Goal: Task Accomplishment & Management: Complete application form

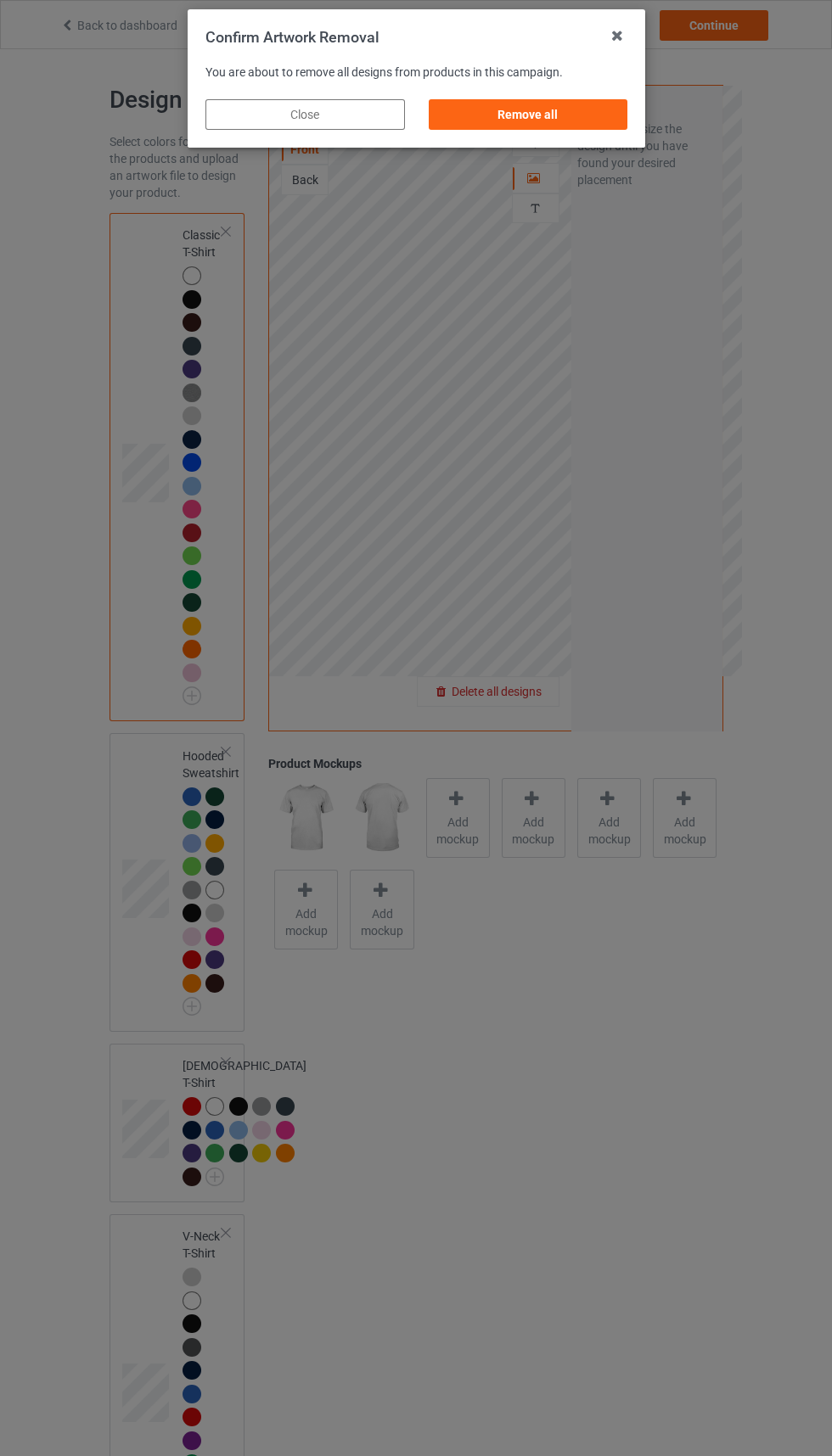
click at [553, 107] on div "Remove all" at bounding box center [527, 114] width 199 height 31
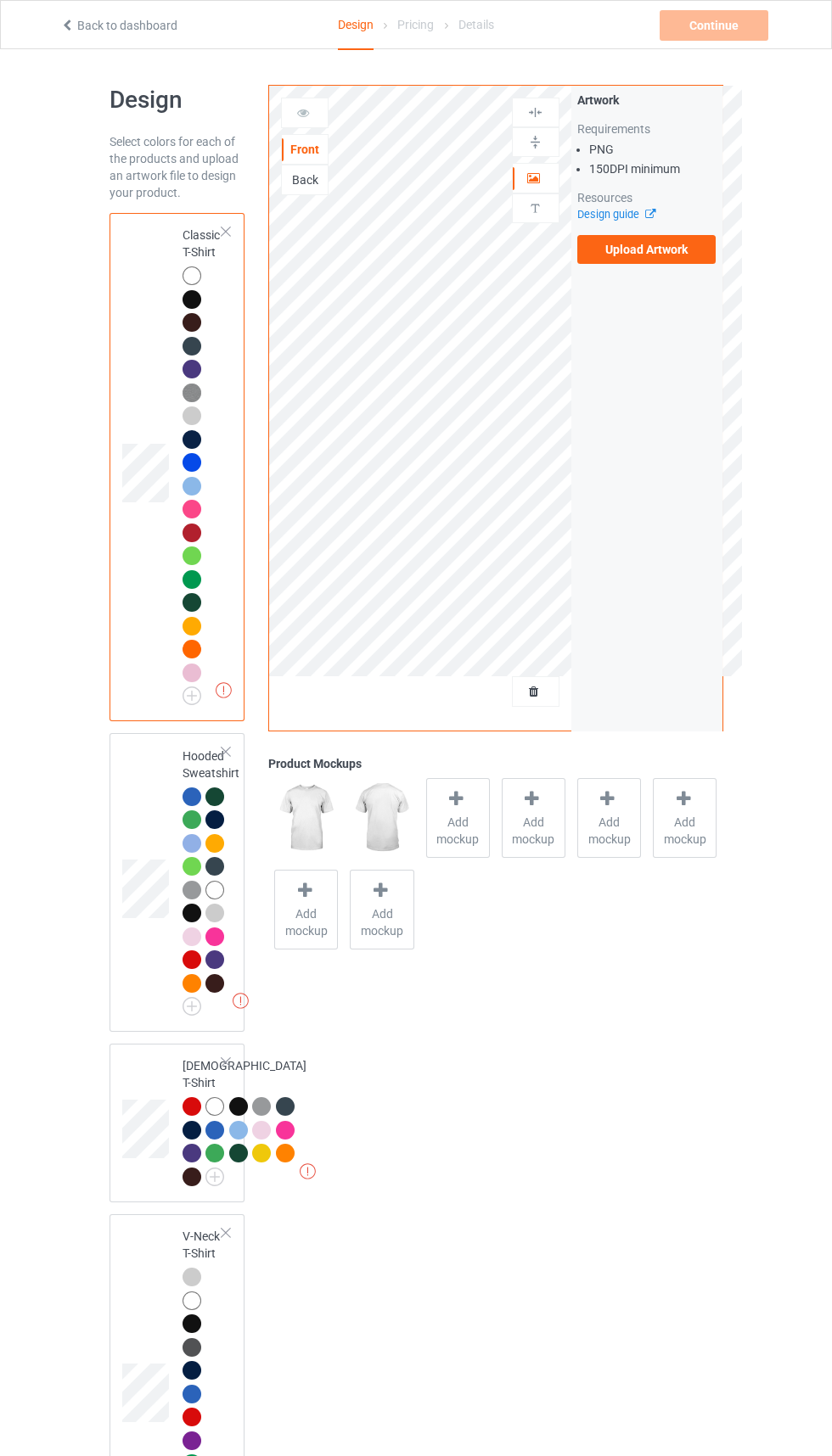
click at [647, 251] on label "Upload Artwork" at bounding box center [647, 249] width 140 height 29
click at [0, 0] on input "Upload Artwork" at bounding box center [0, 0] width 0 height 0
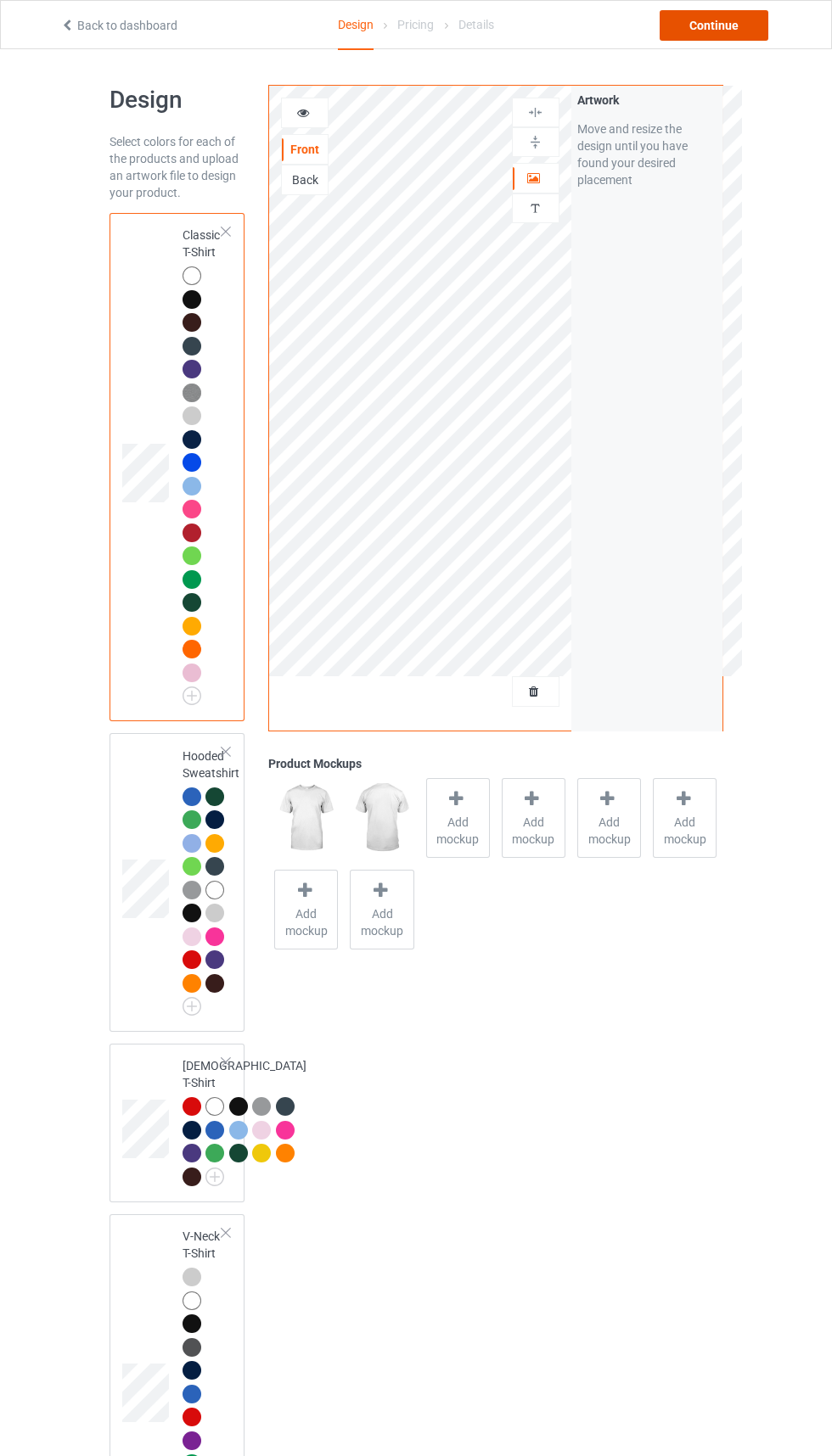
click at [720, 33] on div "Continue" at bounding box center [713, 25] width 109 height 31
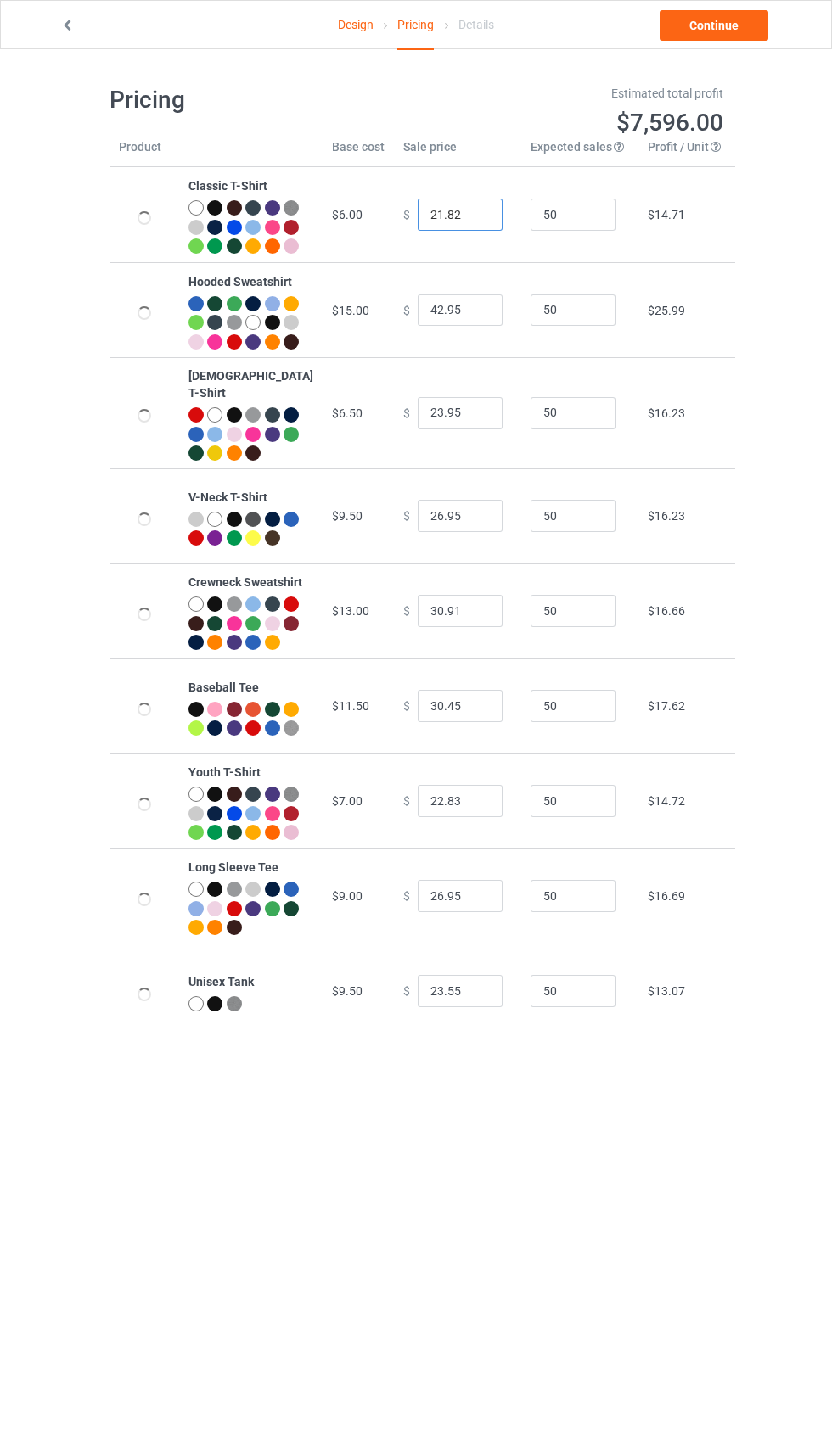
click at [418, 223] on input "21.82" at bounding box center [460, 215] width 85 height 32
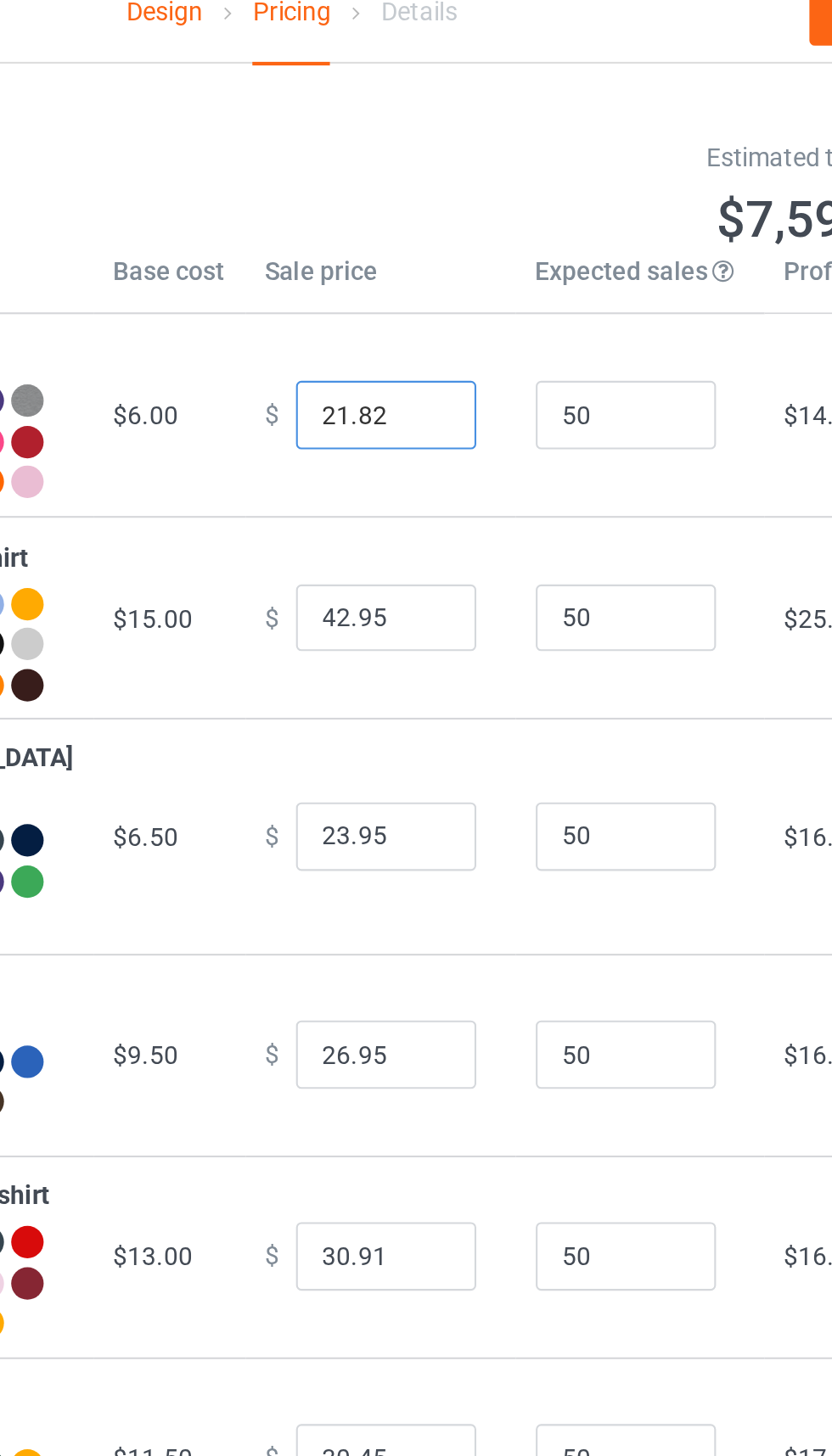
click at [423, 222] on input "21.82" at bounding box center [460, 215] width 85 height 32
click at [421, 224] on input "21.82" at bounding box center [460, 215] width 85 height 32
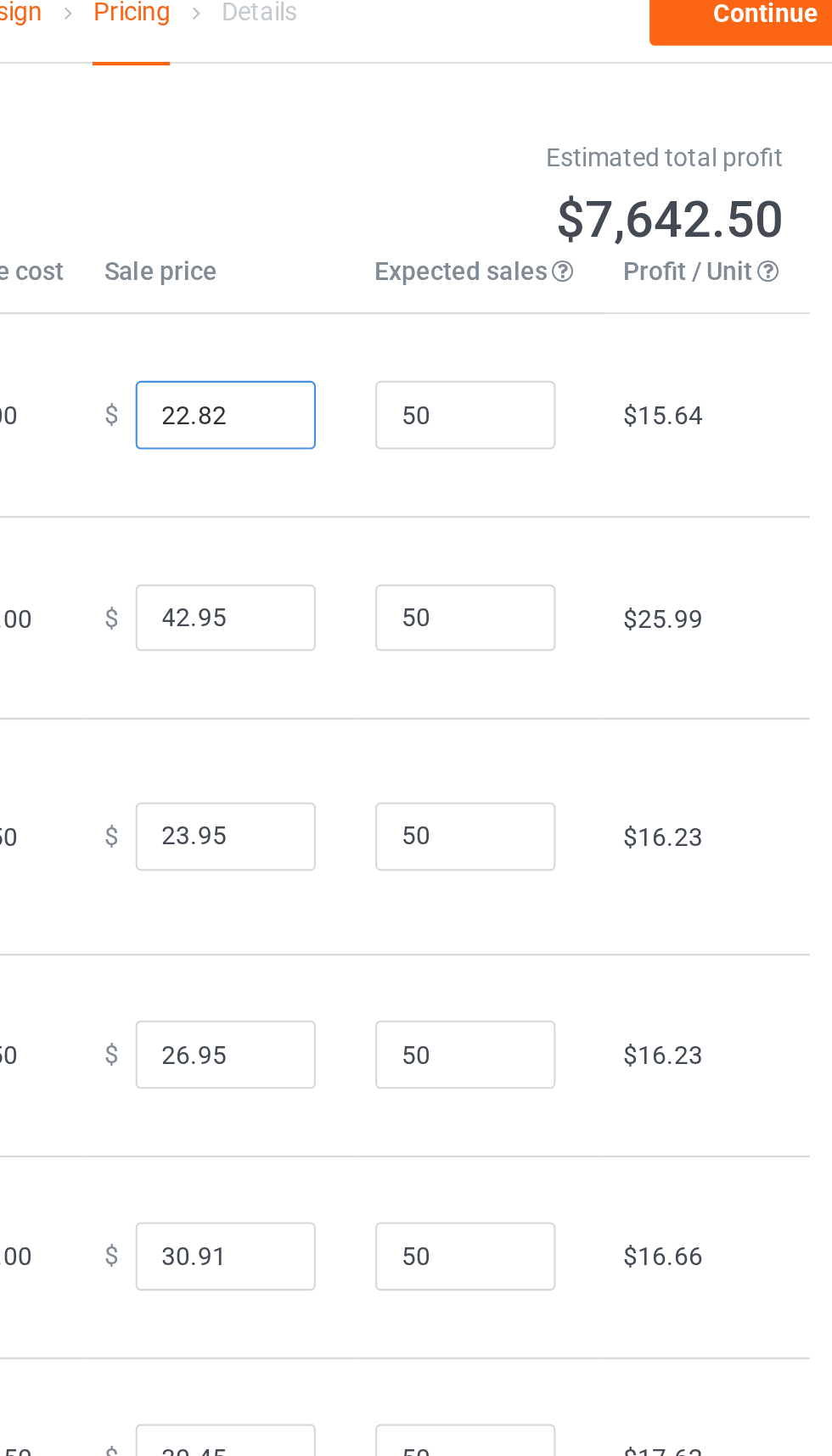
click at [448, 225] on input "22.82" at bounding box center [460, 215] width 85 height 32
click at [439, 225] on input "22.82" at bounding box center [460, 215] width 85 height 32
click at [437, 227] on input "22.82" at bounding box center [460, 215] width 85 height 32
click at [434, 225] on input "22.82" at bounding box center [460, 215] width 85 height 32
type input "22.52"
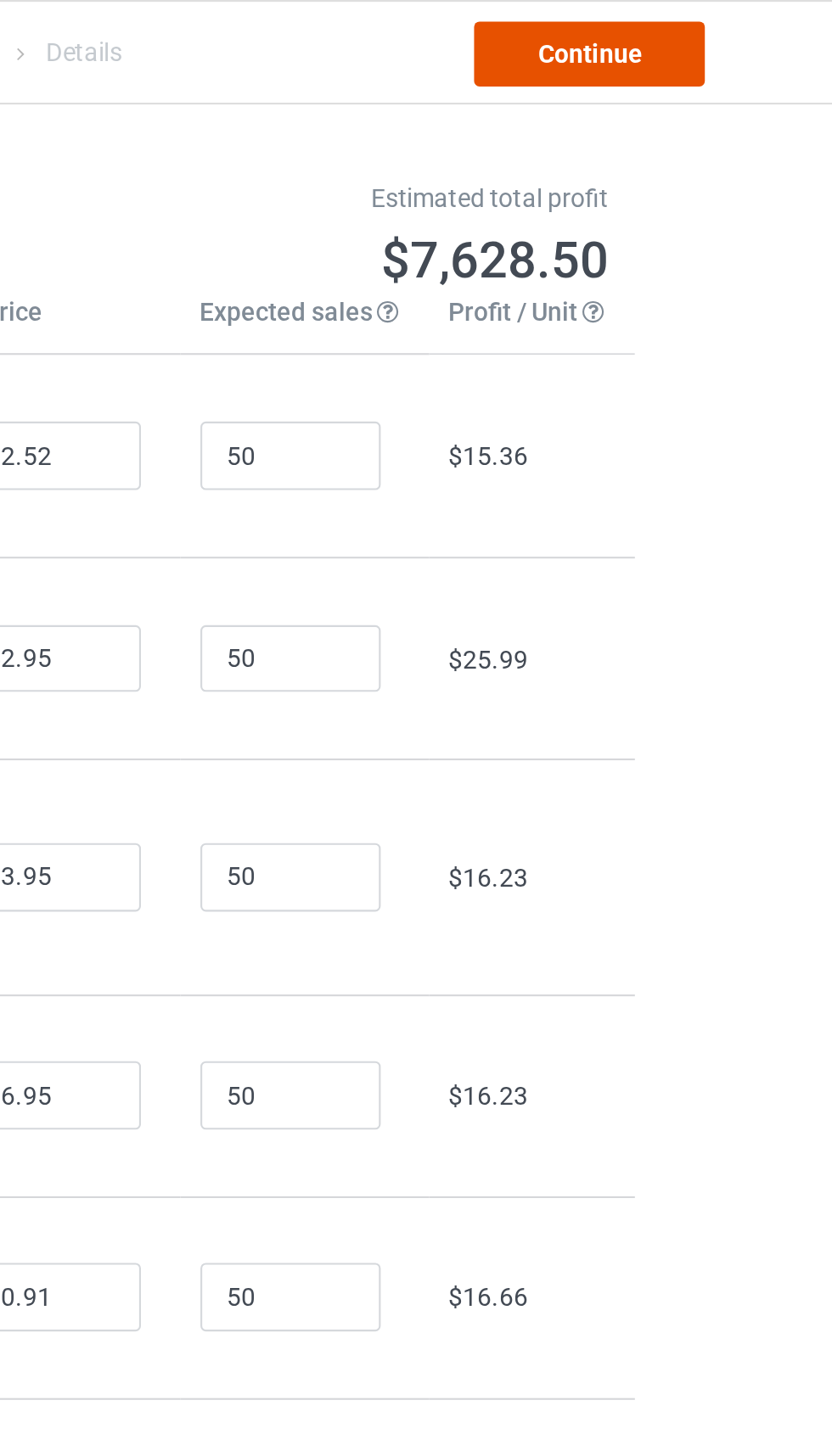
click at [731, 12] on link "Continue" at bounding box center [713, 25] width 109 height 31
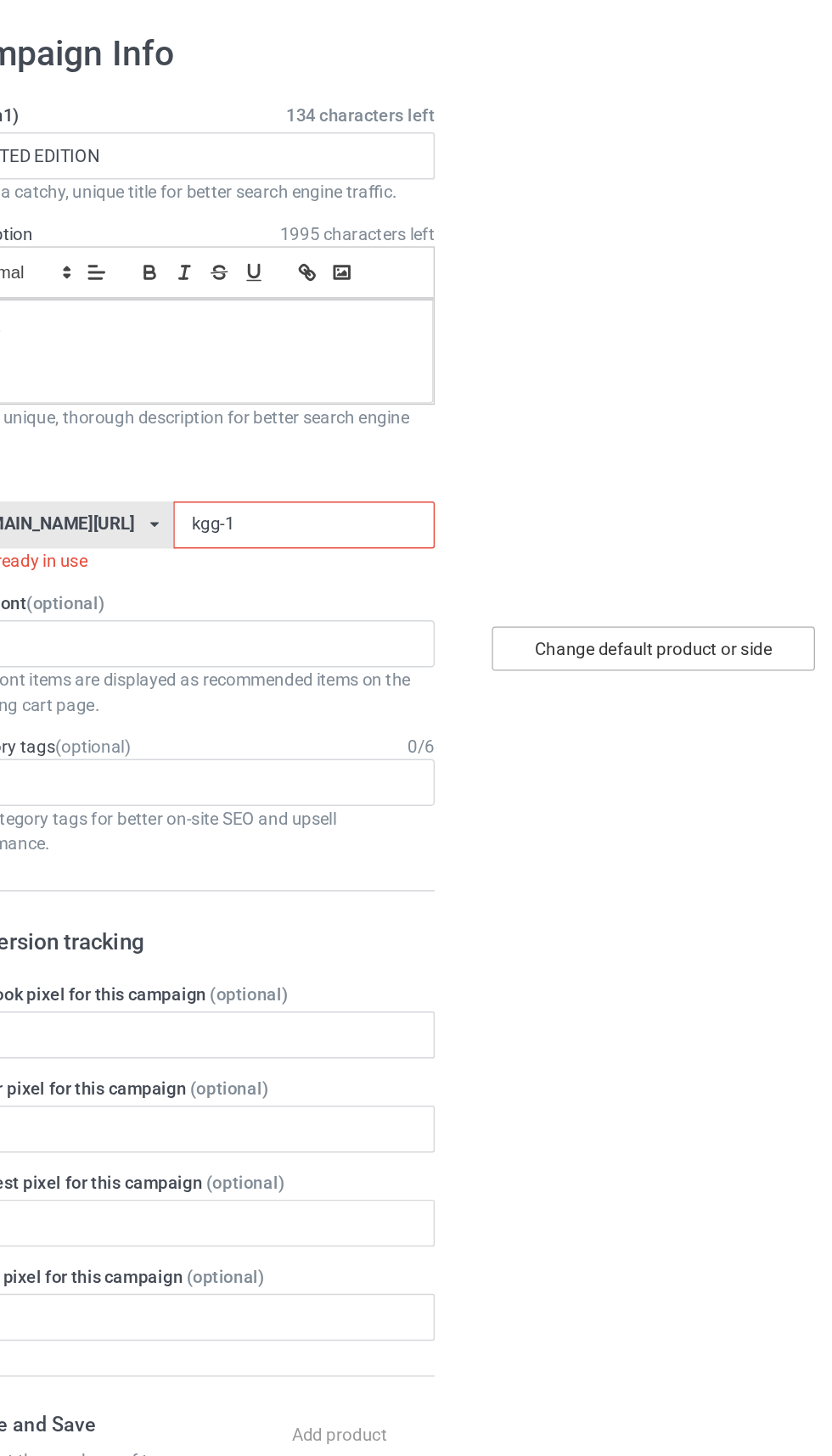
click at [617, 512] on div "Change default product or side" at bounding box center [593, 508] width 222 height 31
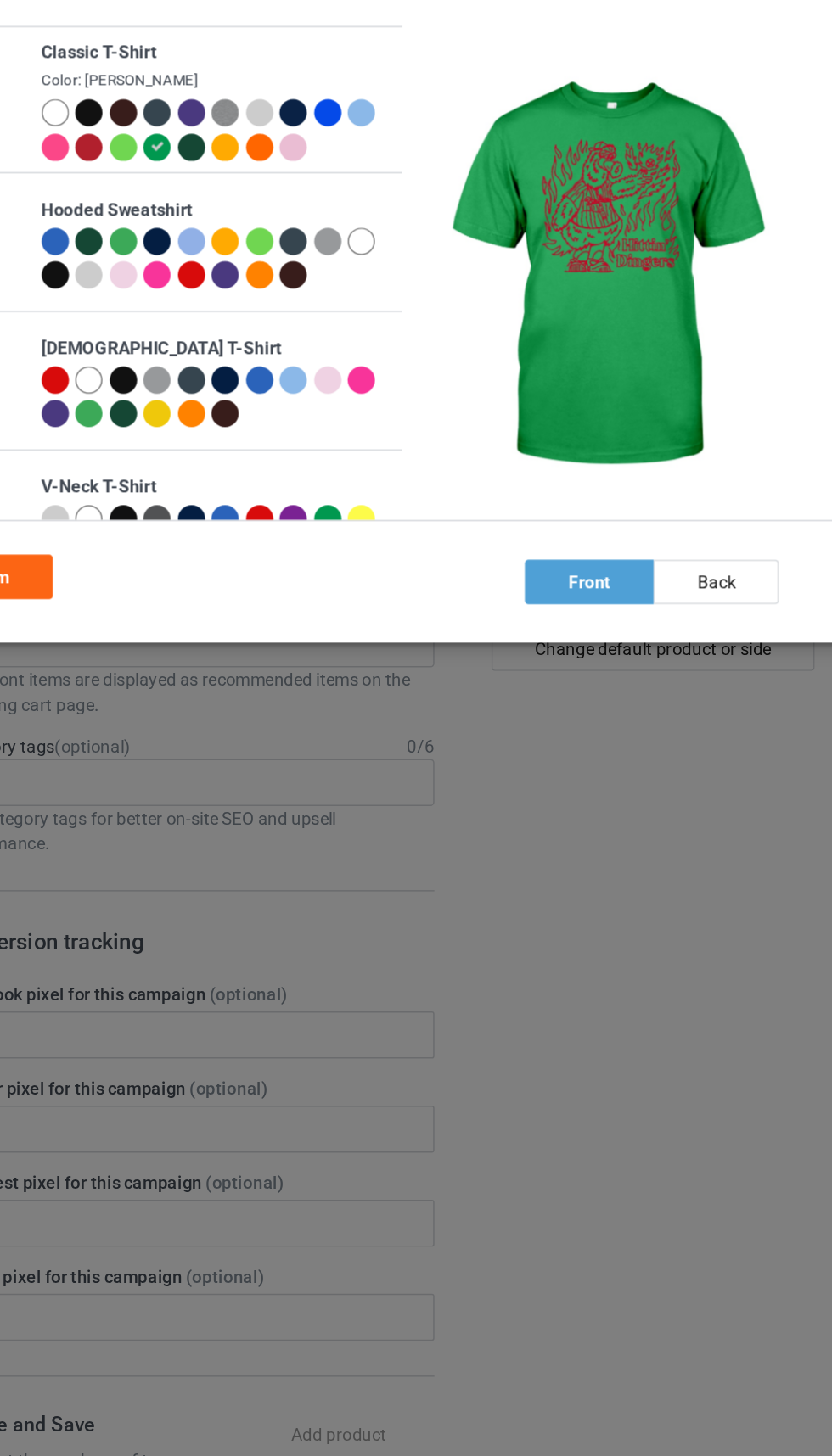
click at [606, 511] on div "Select Default Product Classic T-Shirt Color: [PERSON_NAME] Hooded Sweatshirt […" at bounding box center [416, 728] width 832 height 1456
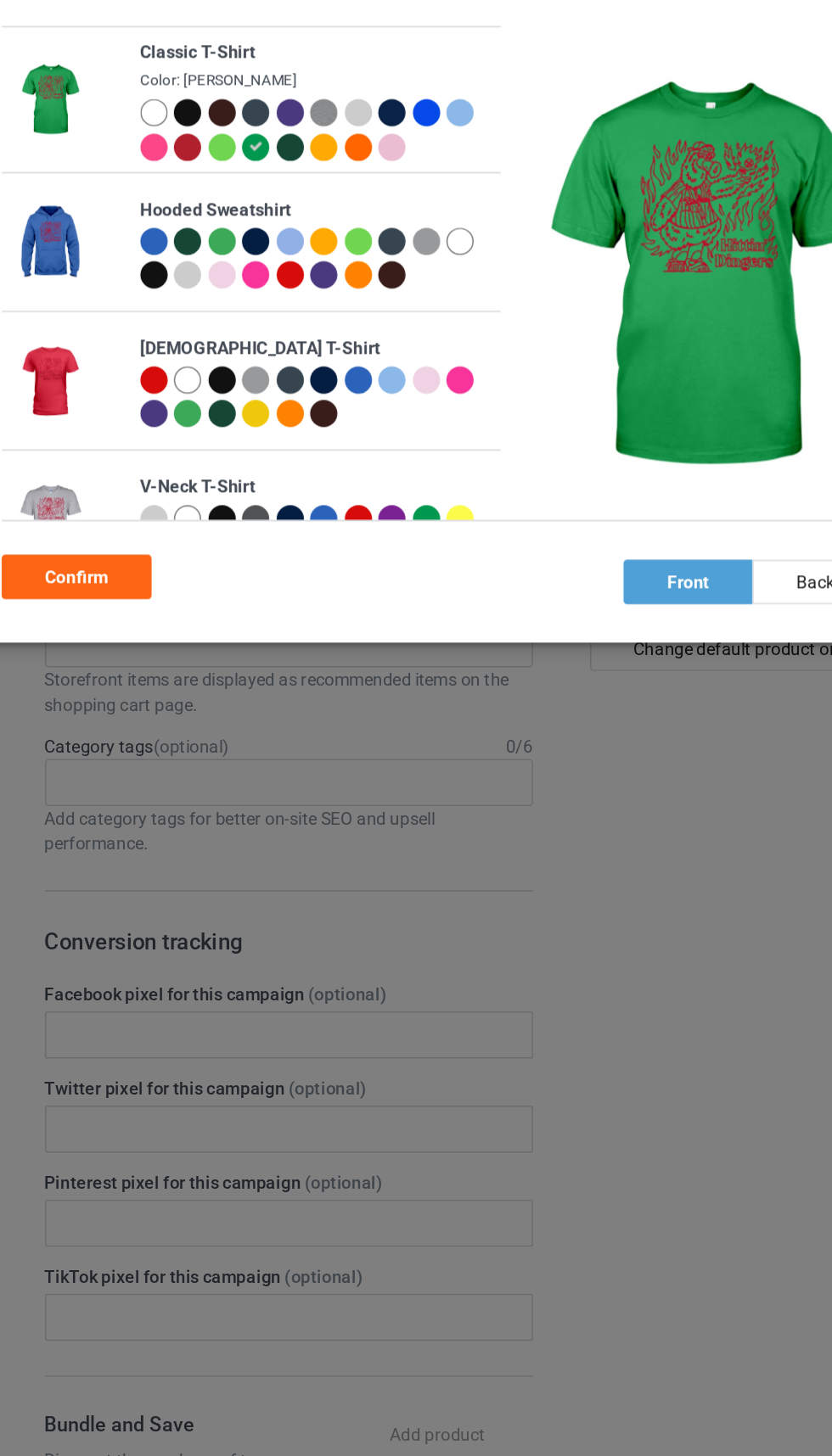
click at [279, 140] on div at bounding box center [277, 140] width 19 height 19
click at [310, 132] on div at bounding box center [303, 142] width 23 height 23
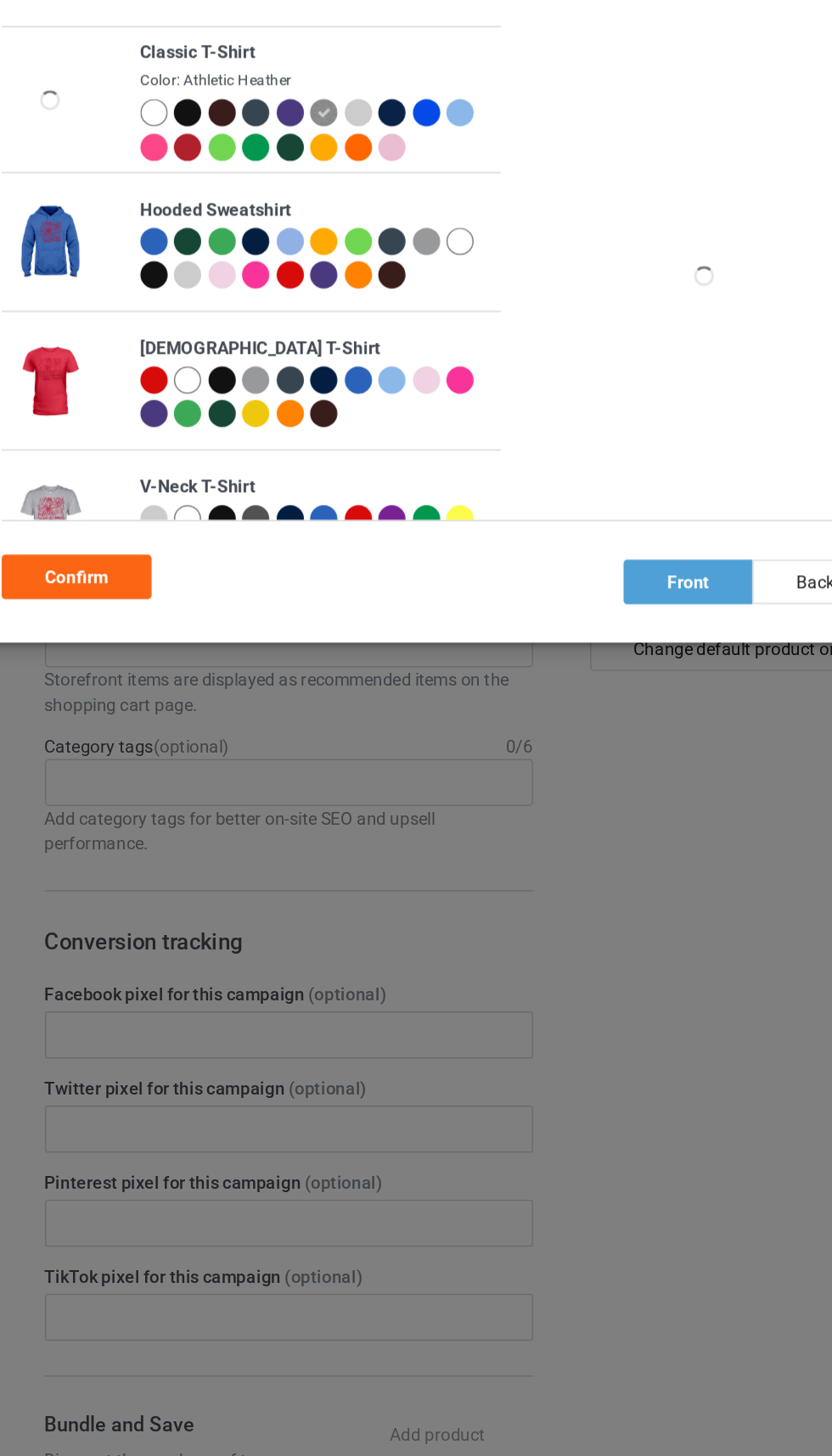
click at [294, 135] on img at bounding box center [300, 140] width 19 height 19
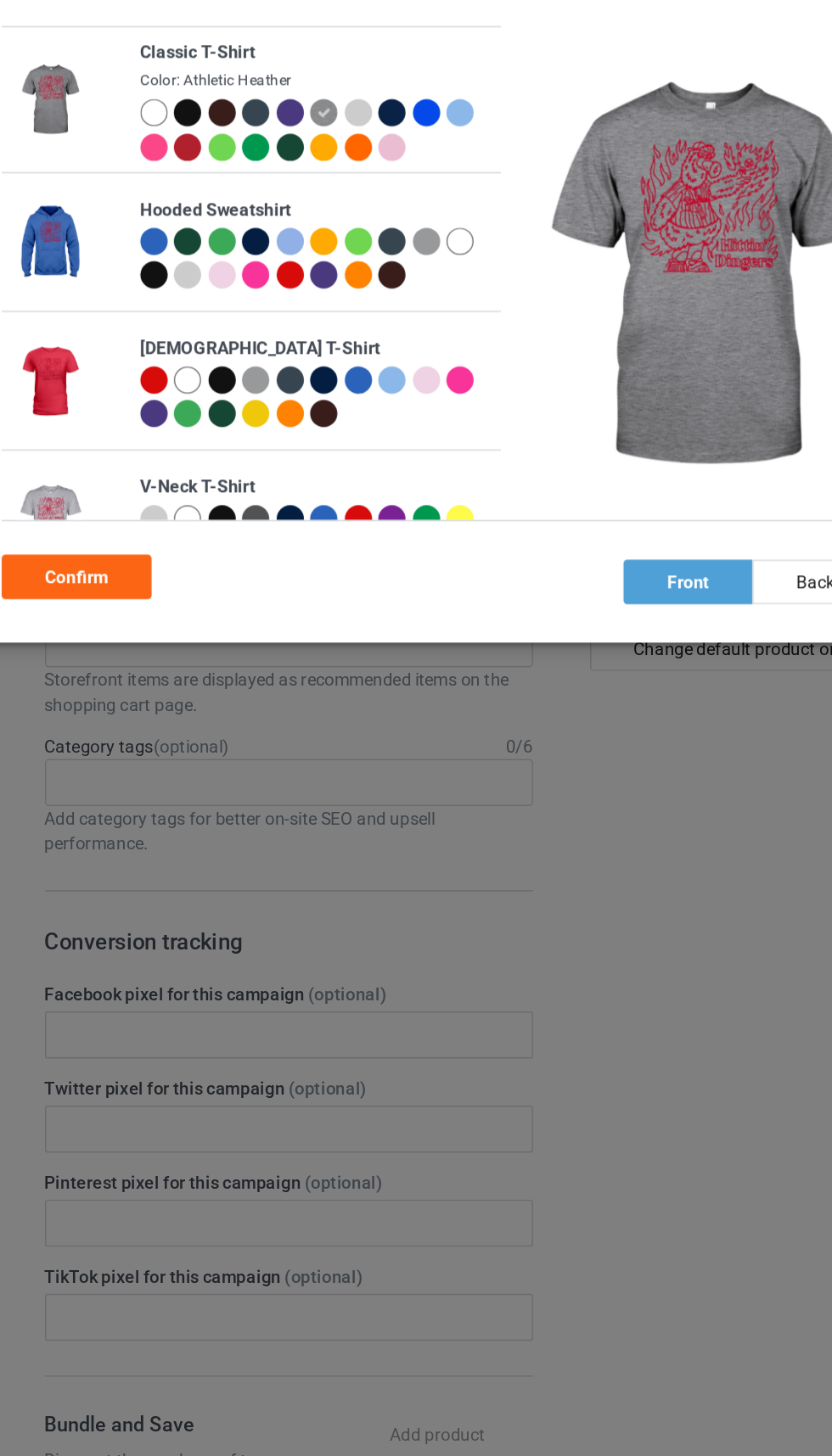
click at [186, 140] on div at bounding box center [184, 140] width 19 height 19
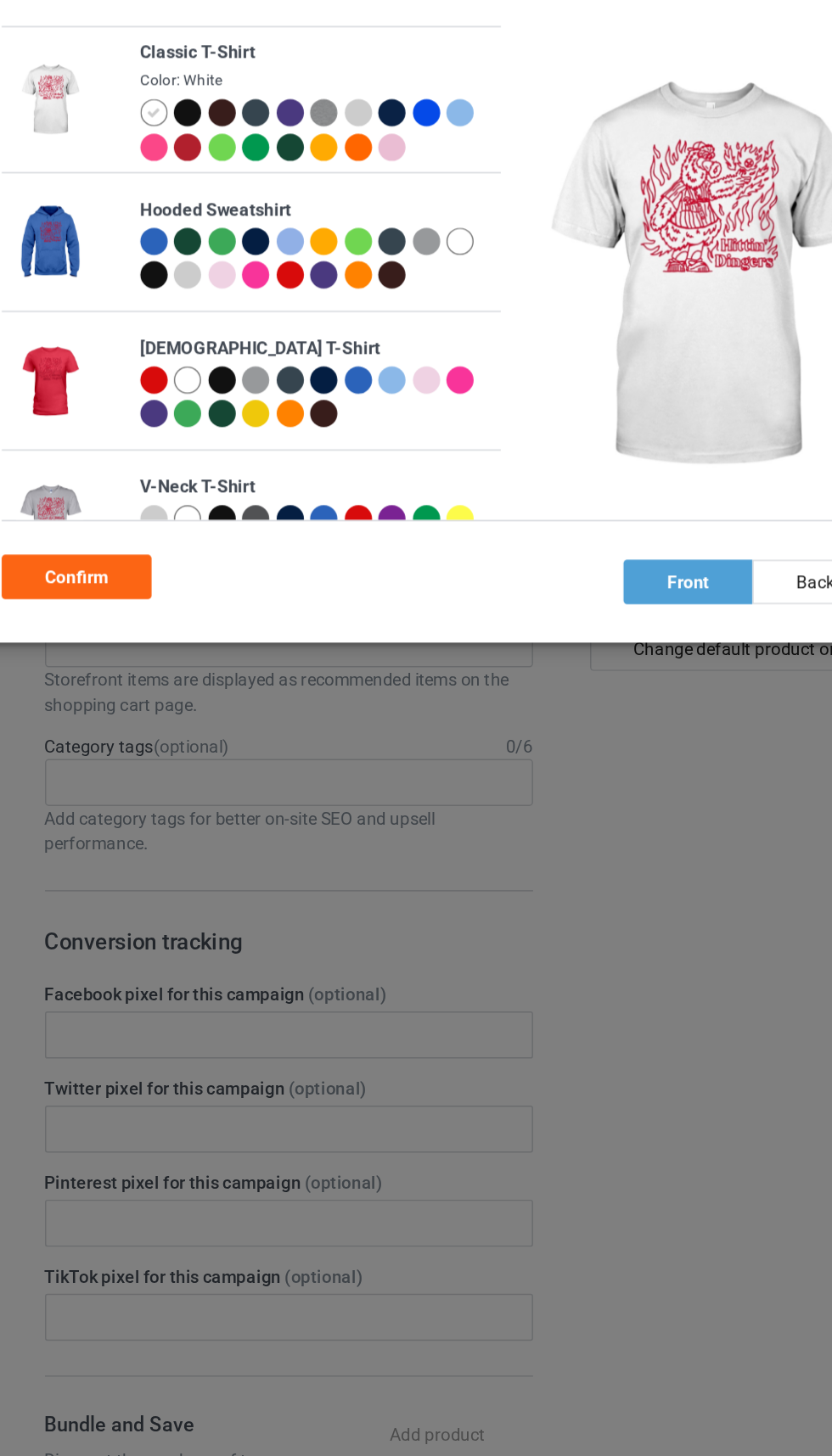
click at [153, 466] on div "Confirm" at bounding box center [131, 458] width 103 height 31
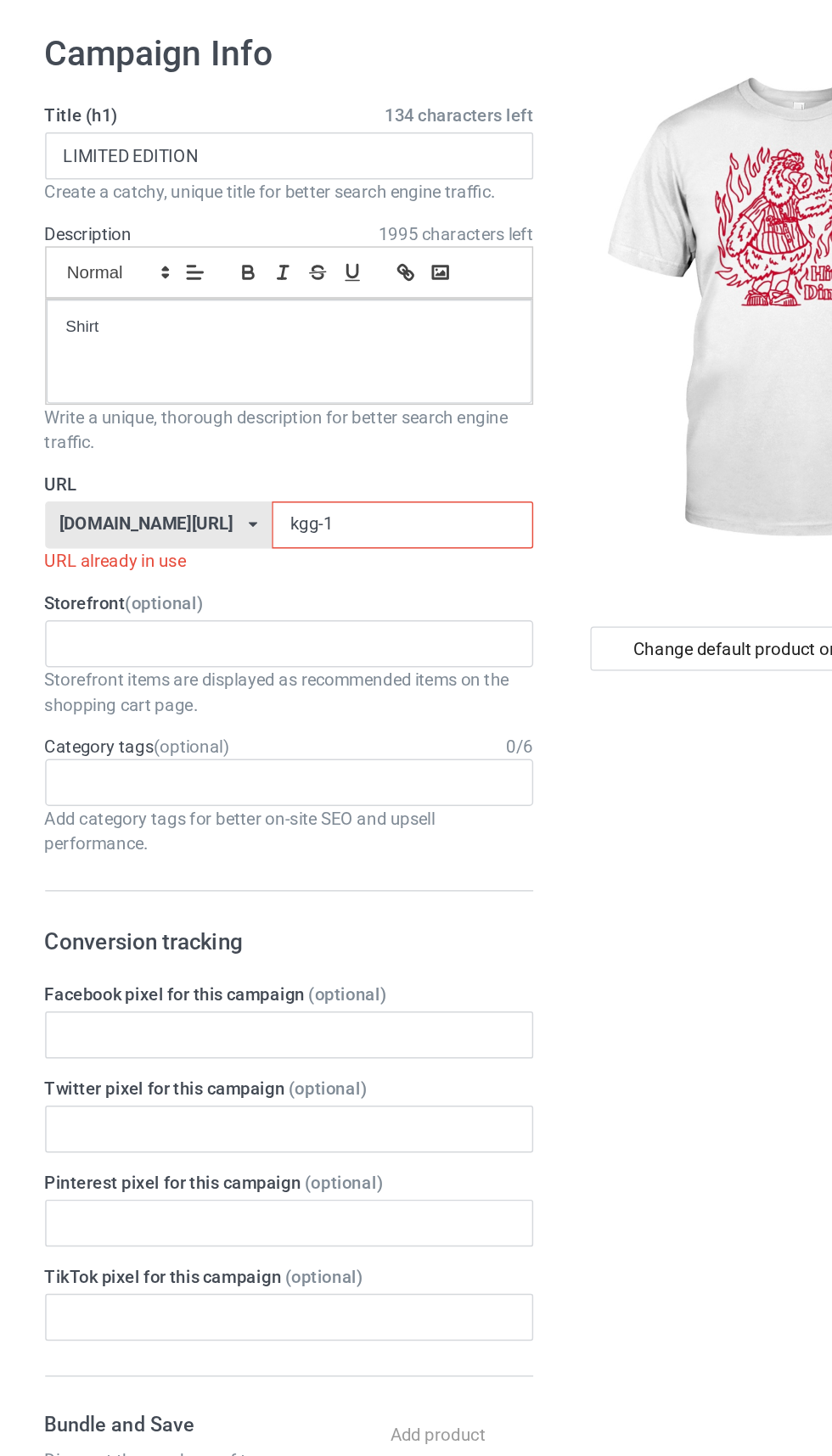
click at [325, 421] on input "kgg-1" at bounding box center [354, 422] width 179 height 32
type input "k"
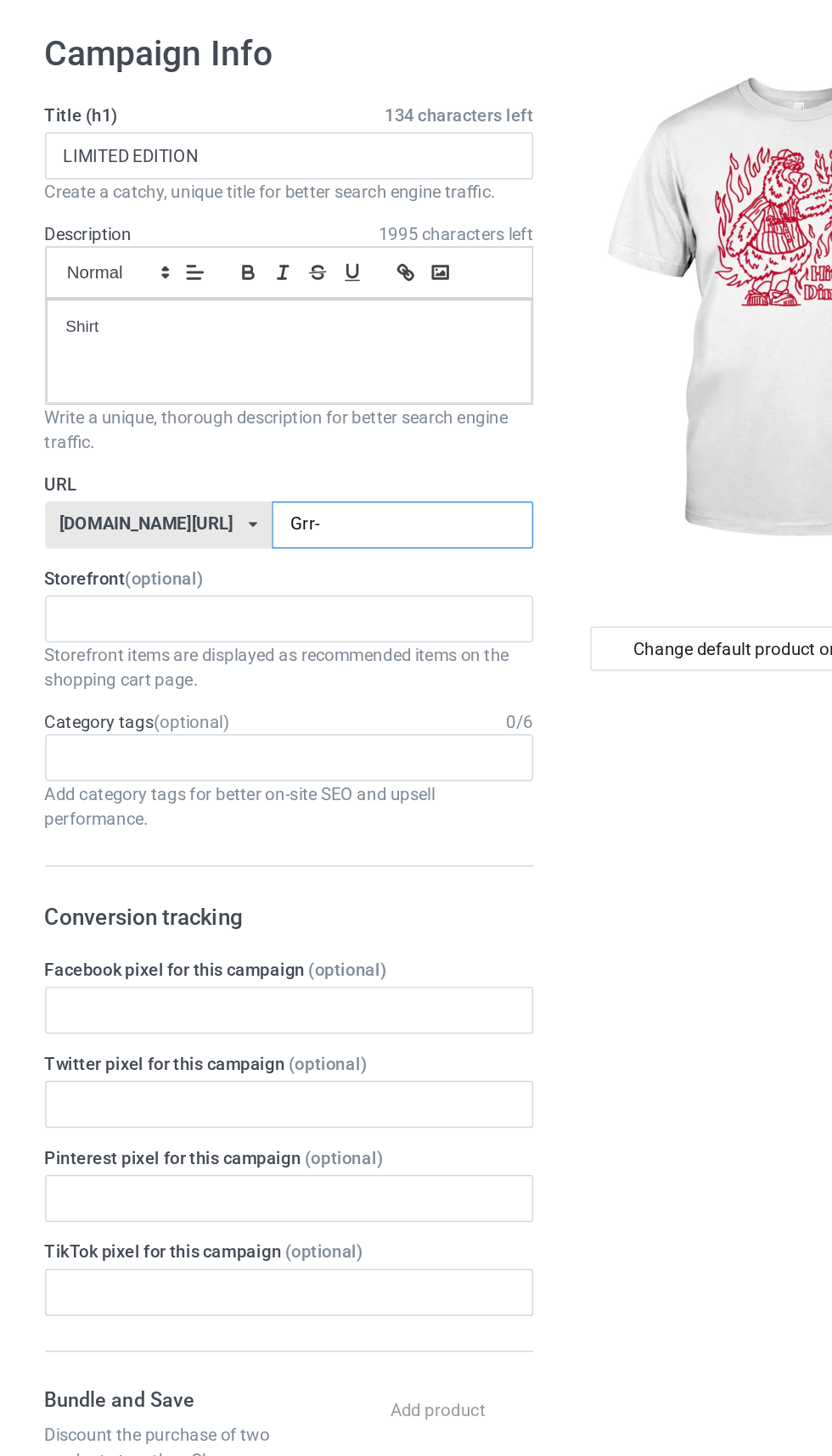
type input "Grr-2"
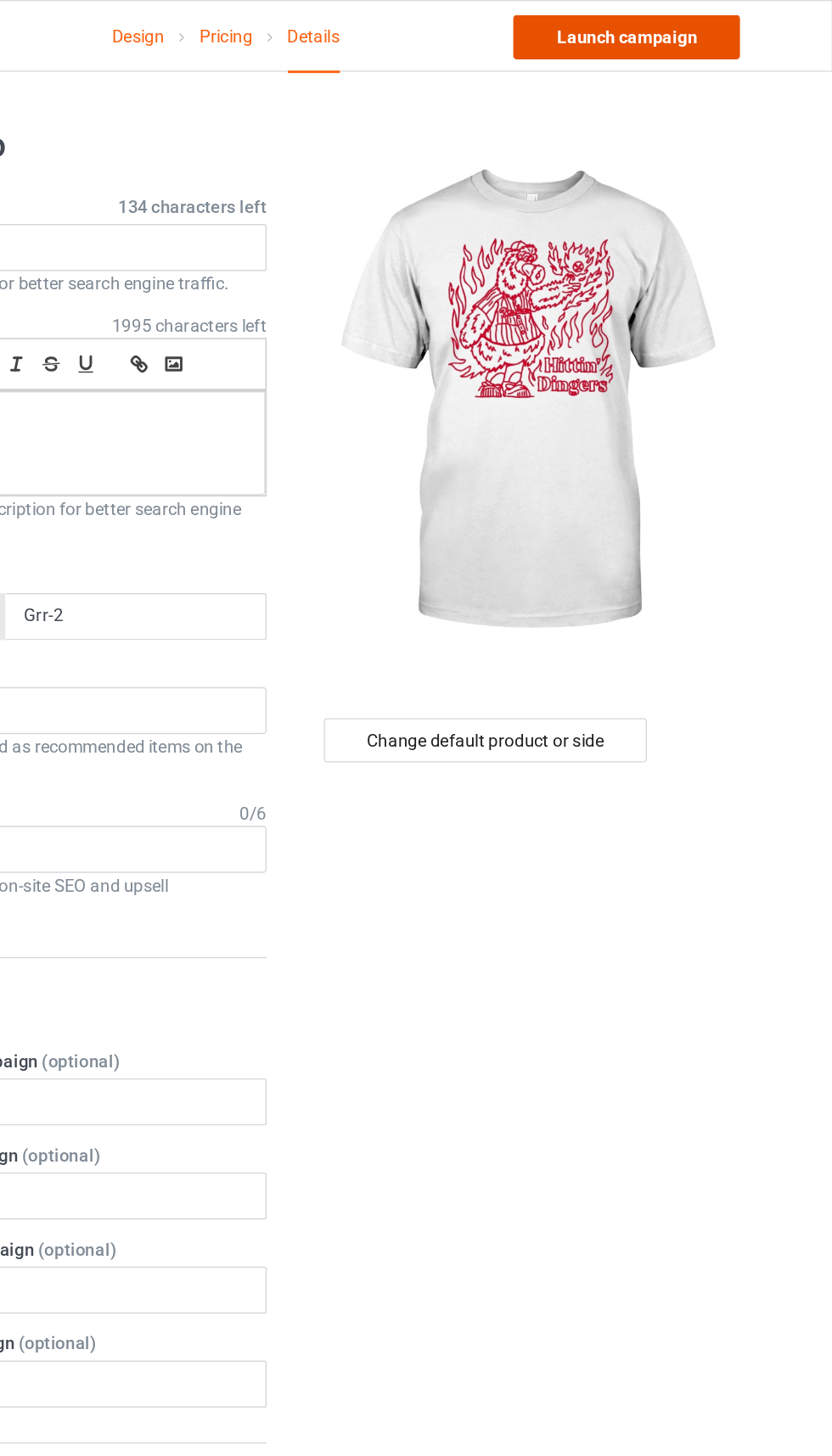
click at [702, 34] on link "Launch campaign" at bounding box center [691, 25] width 155 height 31
